Goal: Check status: Check status

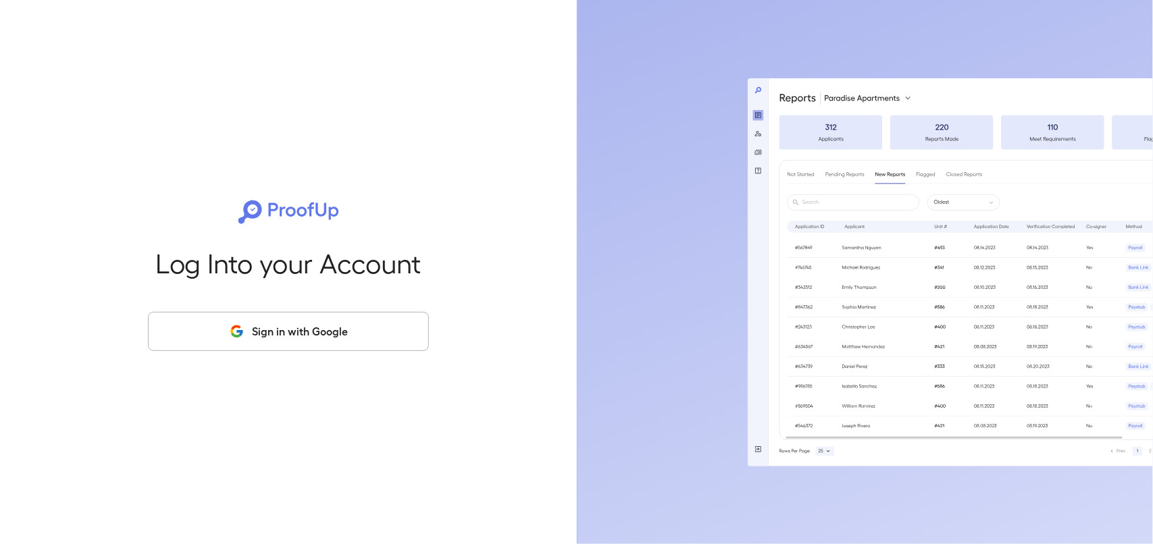
click at [292, 328] on button "Sign in with Google" at bounding box center [288, 331] width 281 height 39
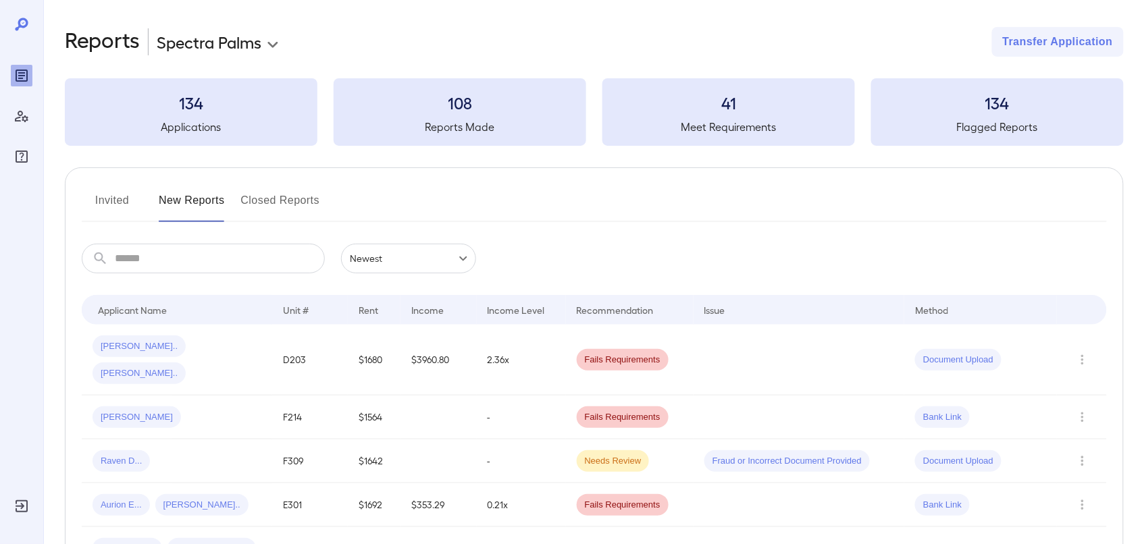
drag, startPoint x: 102, startPoint y: 203, endPoint x: 176, endPoint y: 194, distance: 74.2
click at [102, 201] on button "Invited" at bounding box center [112, 206] width 61 height 32
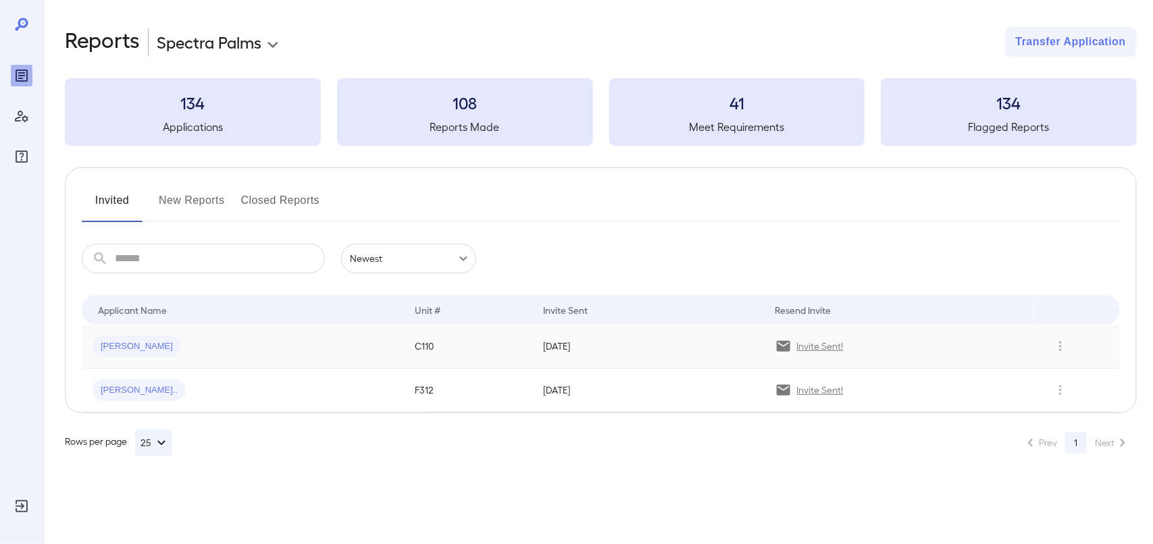
click at [803, 346] on p "Invite Sent!" at bounding box center [820, 347] width 47 height 14
click at [816, 396] on p "Invite Sent!" at bounding box center [820, 391] width 47 height 14
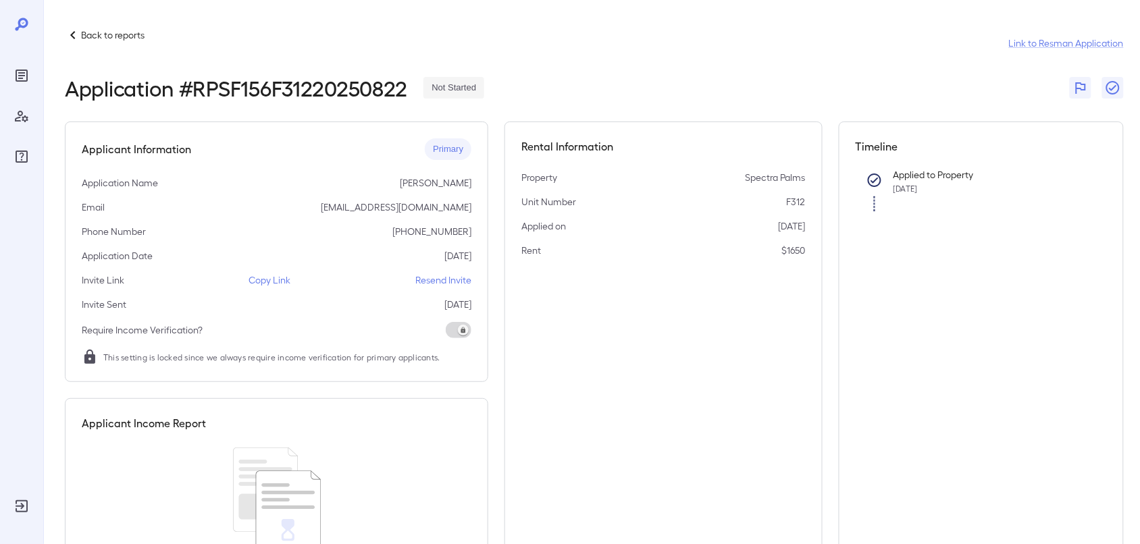
drag, startPoint x: 92, startPoint y: 30, endPoint x: 113, endPoint y: 24, distance: 22.5
click at [90, 31] on p "Back to reports" at bounding box center [113, 35] width 64 height 14
